Goal: Task Accomplishment & Management: Manage account settings

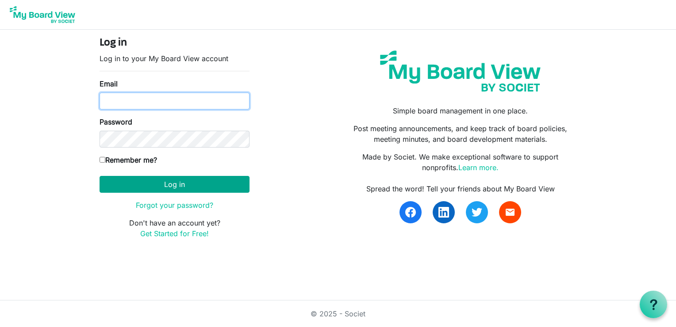
type input "sdaniels@habitatcorning.org"
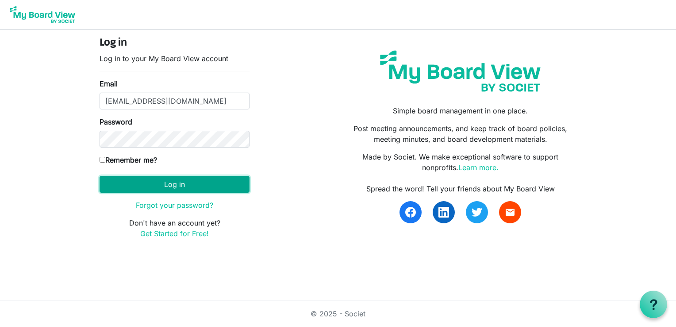
click at [196, 184] on button "Log in" at bounding box center [175, 184] width 150 height 17
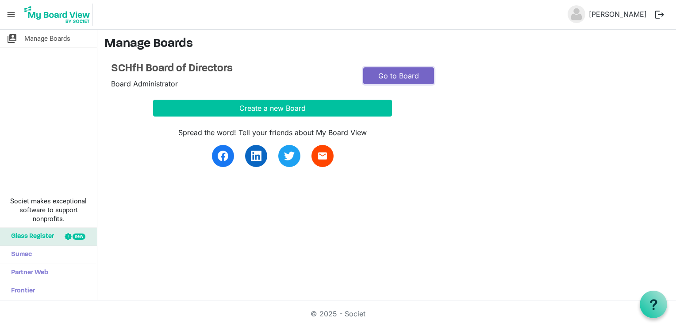
click at [401, 81] on link "Go to Board" at bounding box center [398, 75] width 71 height 17
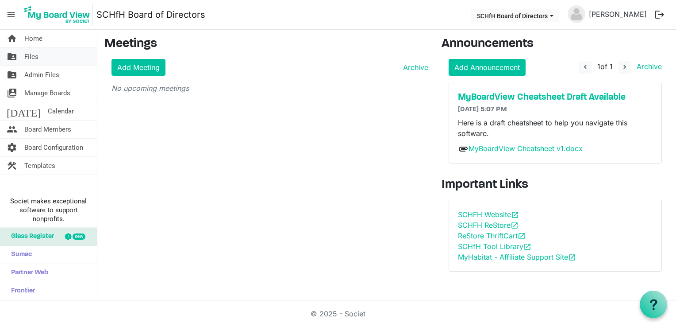
click at [35, 58] on span "Files" at bounding box center [31, 57] width 14 height 18
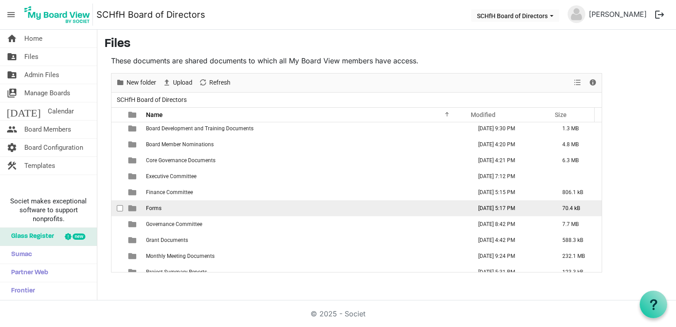
scroll to position [25, 0]
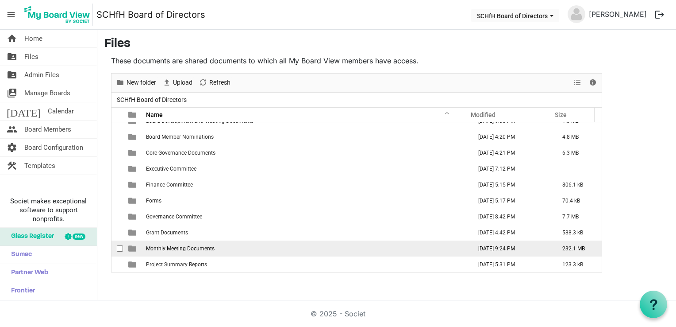
click at [192, 250] on td "Monthly Meeting Documents" at bounding box center [306, 248] width 326 height 16
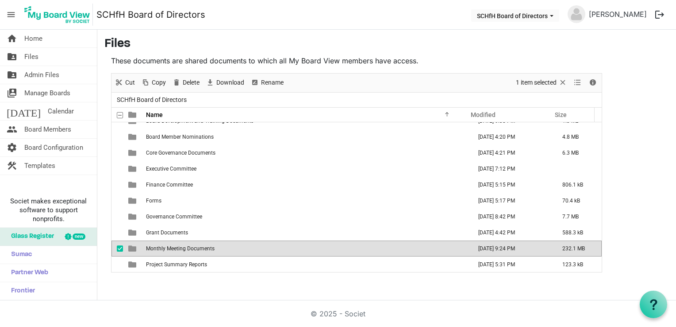
click at [192, 250] on td "Monthly Meeting Documents" at bounding box center [306, 248] width 326 height 16
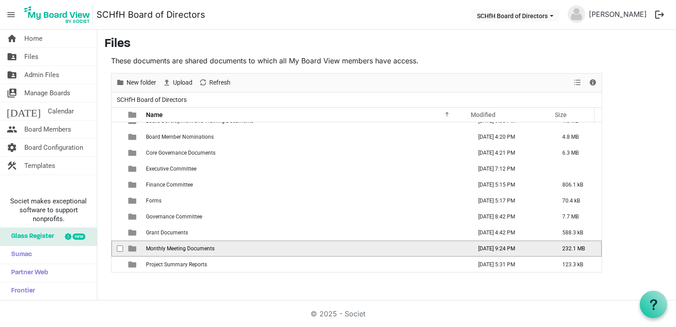
click at [192, 250] on td "Monthly Meeting Documents" at bounding box center [306, 248] width 326 height 16
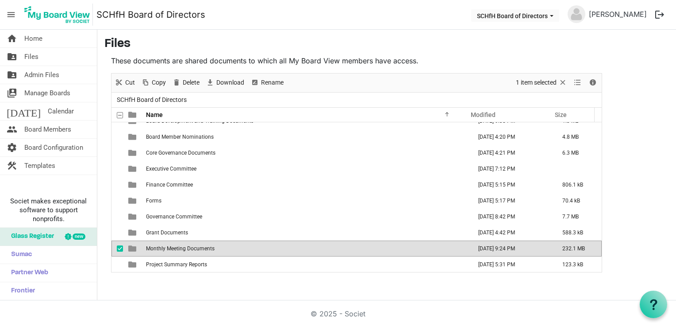
click at [192, 251] on td "Monthly Meeting Documents" at bounding box center [306, 248] width 326 height 16
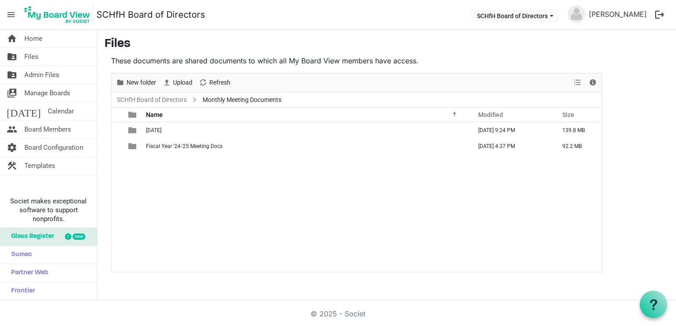
scroll to position [0, 0]
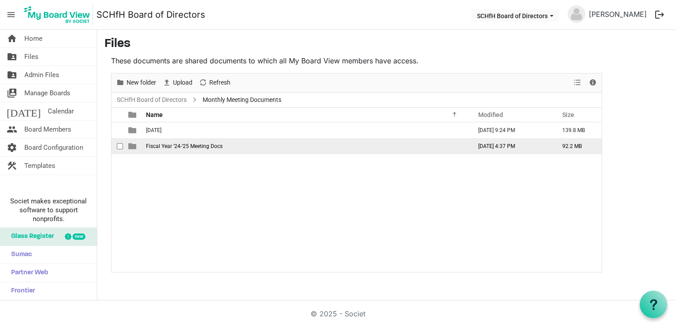
click at [181, 146] on span "Fiscal Year '24-'25 Meeting Docs" at bounding box center [184, 146] width 77 height 6
click at [181, 147] on span "Fiscal Year '24-'25 Meeting Docs" at bounding box center [184, 146] width 77 height 6
click at [223, 146] on td "Fiscal Year '24-'25 Meeting Docs" at bounding box center [306, 146] width 326 height 16
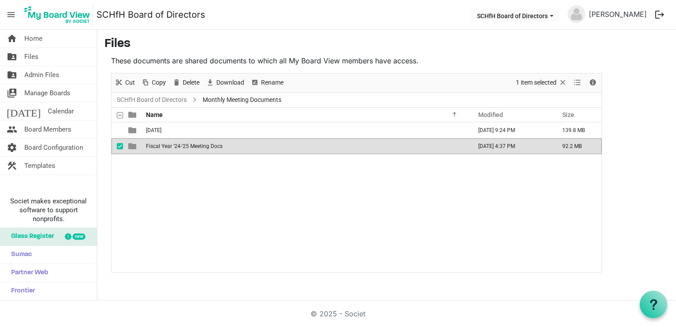
click at [222, 149] on td "Fiscal Year '24-'25 Meeting Docs" at bounding box center [306, 146] width 326 height 16
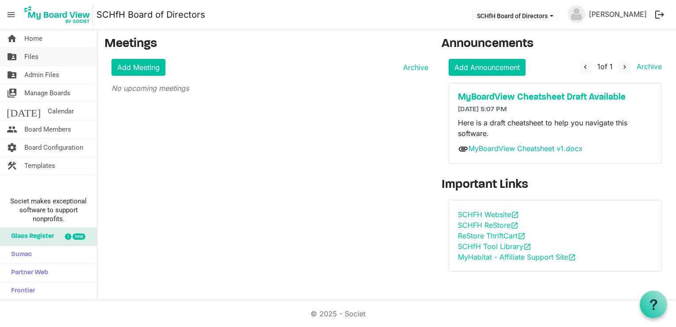
click at [44, 63] on link "folder_shared Files" at bounding box center [48, 57] width 97 height 18
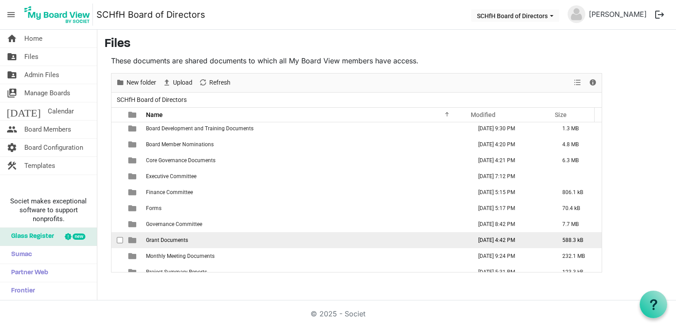
scroll to position [25, 0]
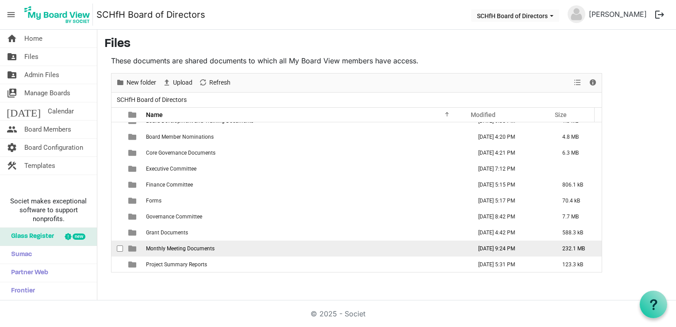
click at [194, 249] on span "Monthly Meeting Documents" at bounding box center [180, 248] width 69 height 6
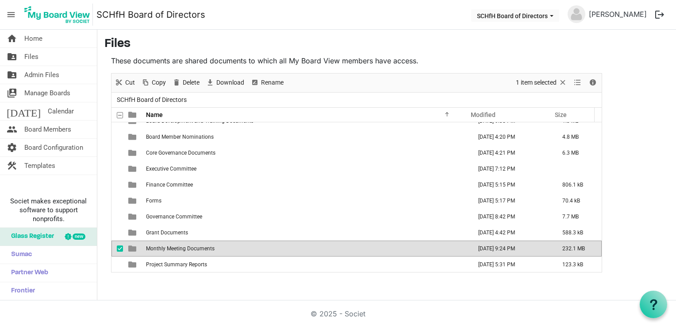
click at [194, 249] on span "Monthly Meeting Documents" at bounding box center [180, 248] width 69 height 6
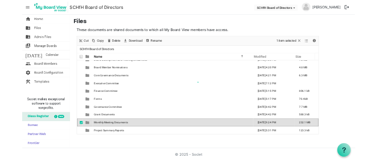
scroll to position [0, 0]
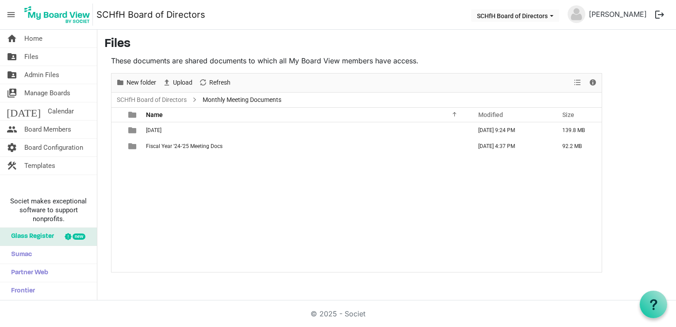
click at [187, 182] on div "7-16-25 July 16, 2025 9:24 PM 139.8 MB Fiscal Year '24-'25 Meeting Docs July 10…" at bounding box center [357, 197] width 490 height 150
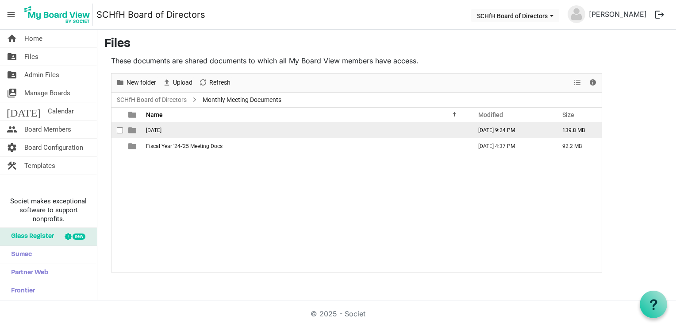
click at [158, 128] on span "7-16-25" at bounding box center [153, 130] width 15 height 6
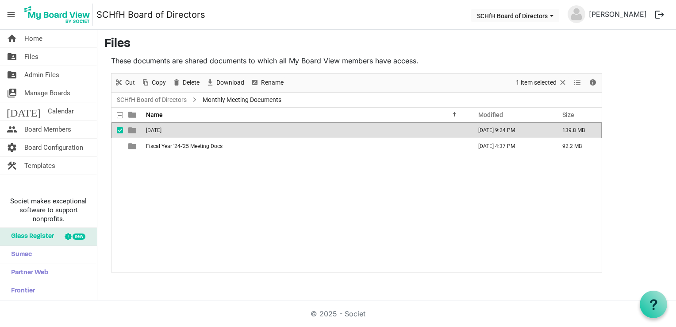
click at [158, 128] on span "7-16-25" at bounding box center [153, 130] width 15 height 6
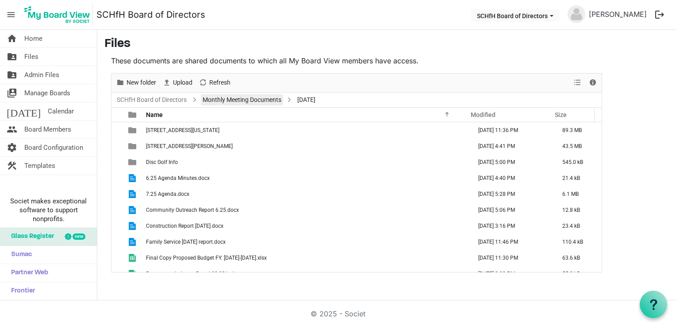
click at [237, 101] on link "Monthly Meeting Documents" at bounding box center [242, 99] width 82 height 11
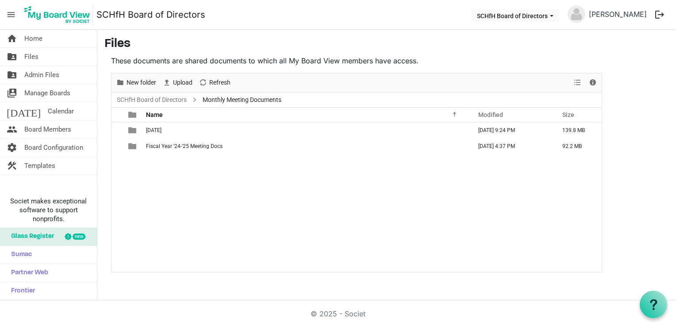
click at [225, 184] on div "7-16-25 July 16, 2025 9:24 PM 139.8 MB Fiscal Year '24-'25 Meeting Docs July 10…" at bounding box center [357, 197] width 490 height 150
click at [143, 89] on div "New folder" at bounding box center [136, 82] width 46 height 19
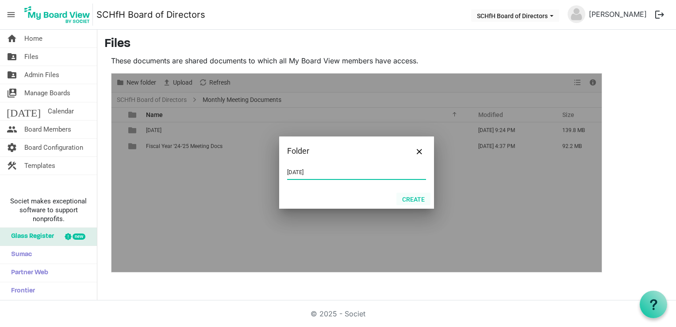
type input "8-20-25"
click at [406, 201] on button "Create" at bounding box center [413, 198] width 34 height 12
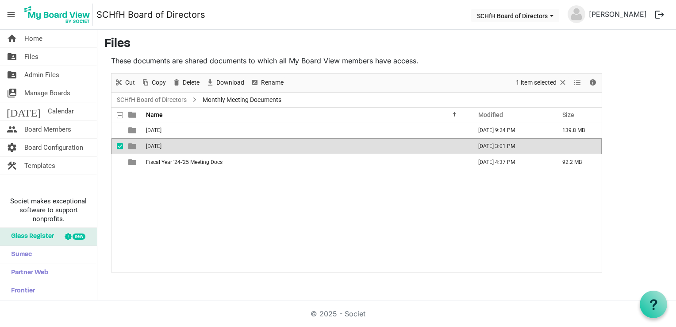
click at [189, 145] on td "8-20-25" at bounding box center [306, 146] width 326 height 16
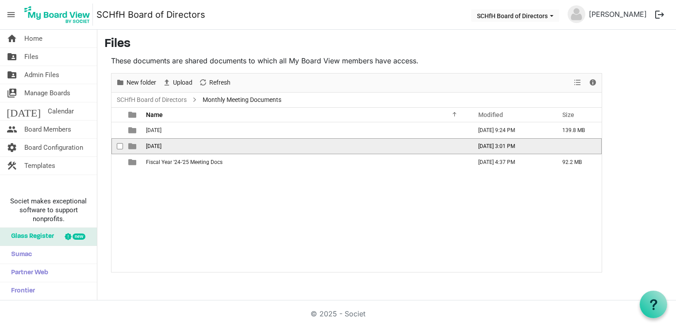
click at [189, 145] on td "8-20-25" at bounding box center [306, 146] width 326 height 16
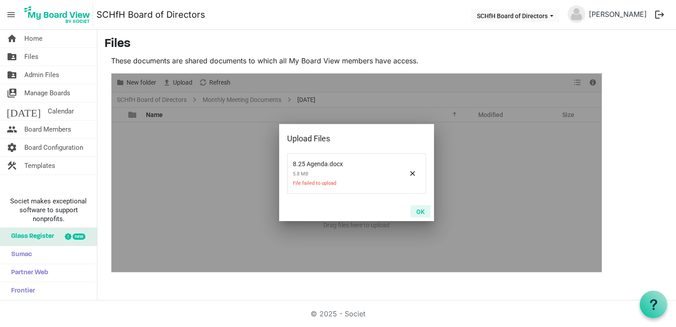
click at [421, 212] on button "OK" at bounding box center [421, 211] width 20 height 12
click at [424, 210] on button "OK" at bounding box center [421, 211] width 20 height 12
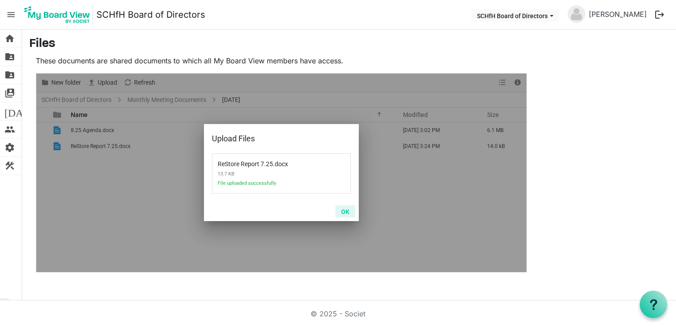
click at [346, 213] on button "OK" at bounding box center [345, 211] width 20 height 12
click at [349, 209] on button "OK" at bounding box center [345, 211] width 20 height 12
click at [346, 210] on button "OK" at bounding box center [345, 211] width 20 height 12
click at [344, 211] on button "OK" at bounding box center [345, 211] width 20 height 12
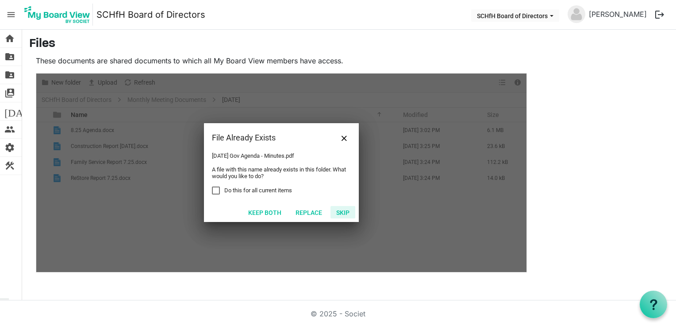
click at [343, 213] on button "Skip" at bounding box center [343, 212] width 25 height 12
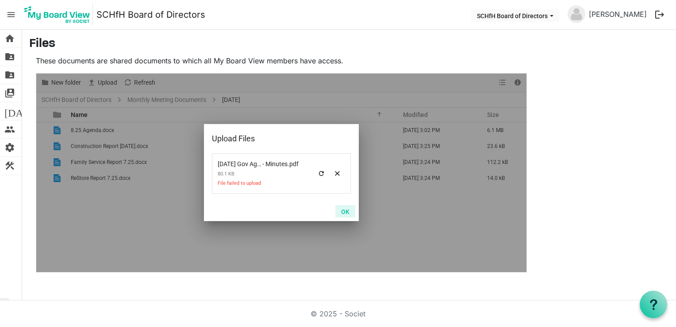
click at [344, 211] on button "OK" at bounding box center [345, 211] width 20 height 12
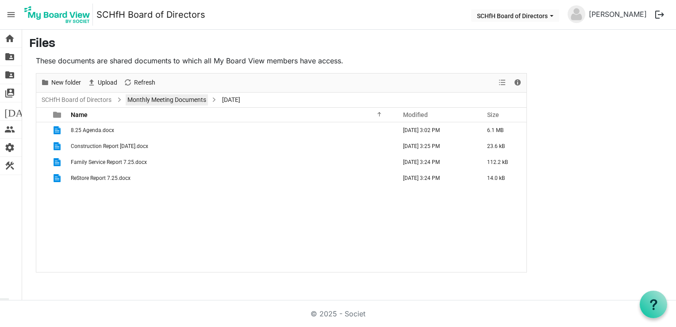
click at [160, 97] on link "Monthly Meeting Documents" at bounding box center [167, 99] width 82 height 11
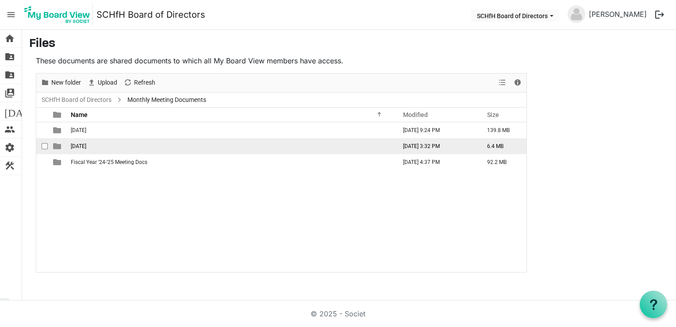
click at [98, 145] on td "8-20-25" at bounding box center [231, 146] width 326 height 16
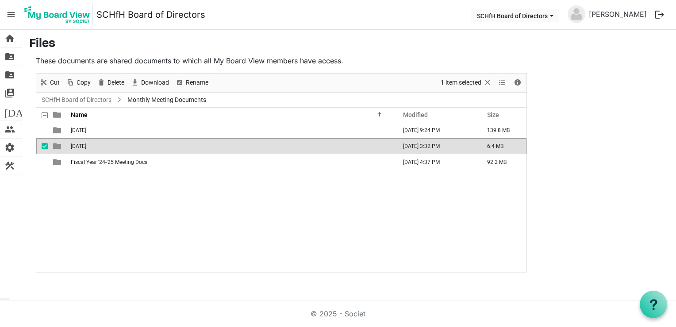
click at [98, 146] on td "8-20-25" at bounding box center [231, 146] width 326 height 16
